Goal: Task Accomplishment & Management: Manage account settings

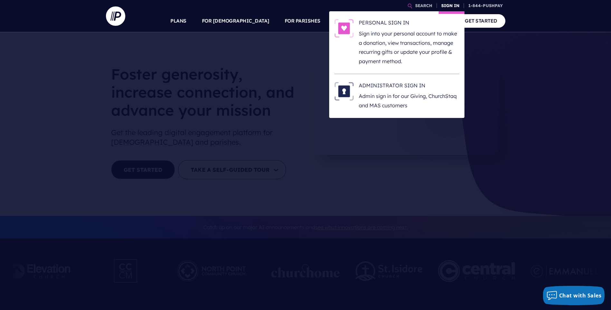
click at [447, 4] on link "SIGN IN" at bounding box center [450, 5] width 23 height 11
click at [344, 27] on img at bounding box center [344, 28] width 19 height 19
click at [387, 31] on p "Sign into your personal account to make a donation, view transactions, manage r…" at bounding box center [409, 47] width 101 height 37
click at [386, 30] on p "Sign into your personal account to make a donation, view transactions, manage r…" at bounding box center [409, 47] width 101 height 37
click at [409, 38] on p "Sign into your personal account to make a donation, view transactions, manage r…" at bounding box center [409, 47] width 101 height 37
